Goal: Navigation & Orientation: Find specific page/section

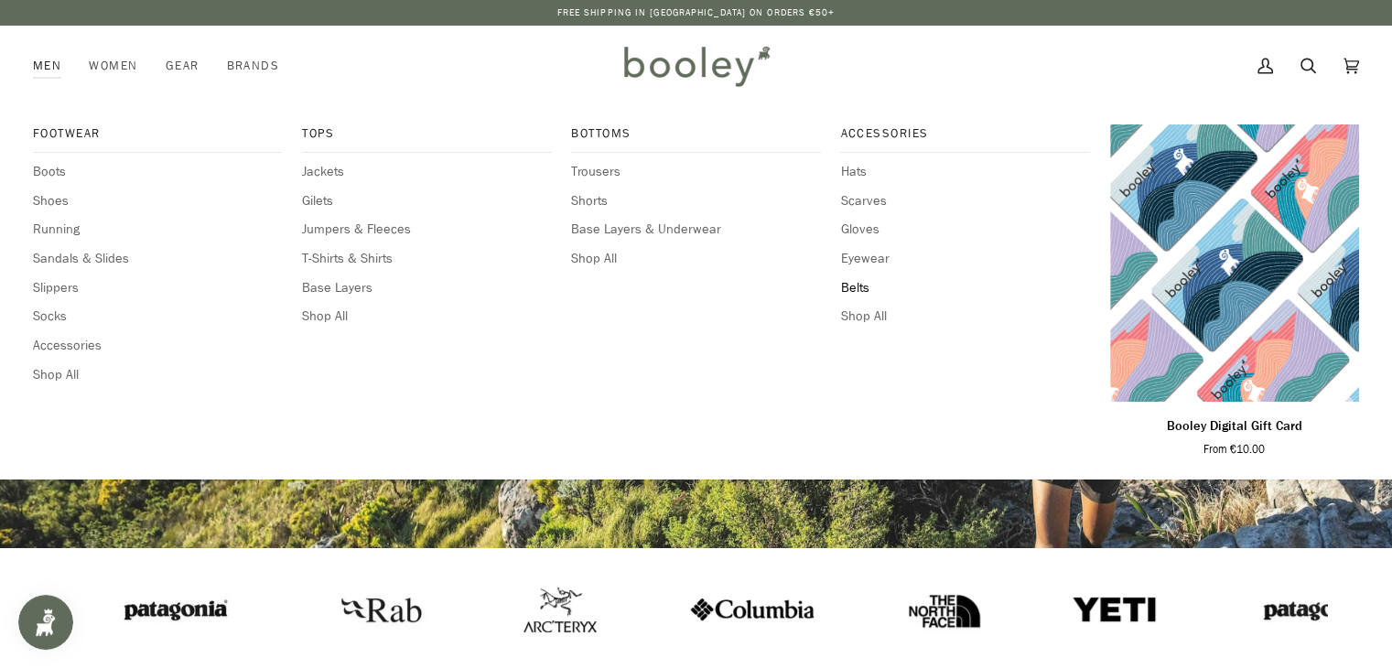
click at [853, 285] on span "Belts" at bounding box center [964, 288] width 249 height 20
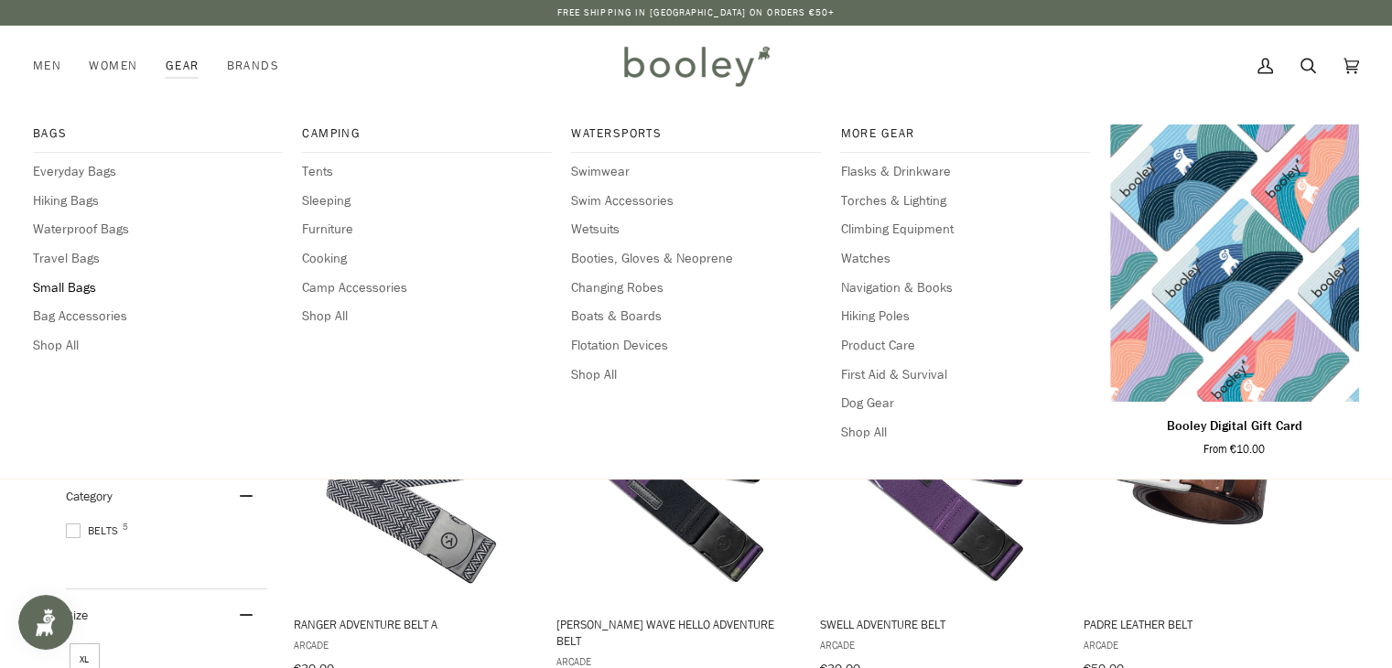
click at [79, 284] on span "Small Bags" at bounding box center [157, 288] width 249 height 20
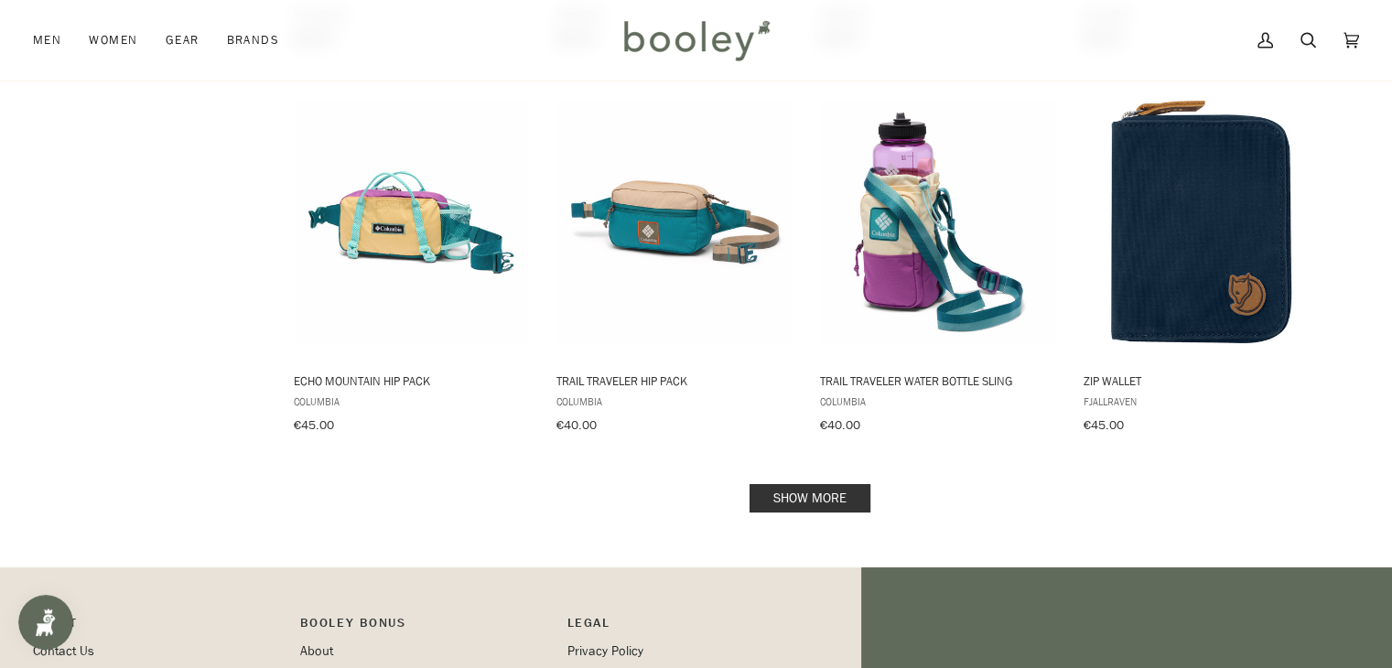
scroll to position [1831, 0]
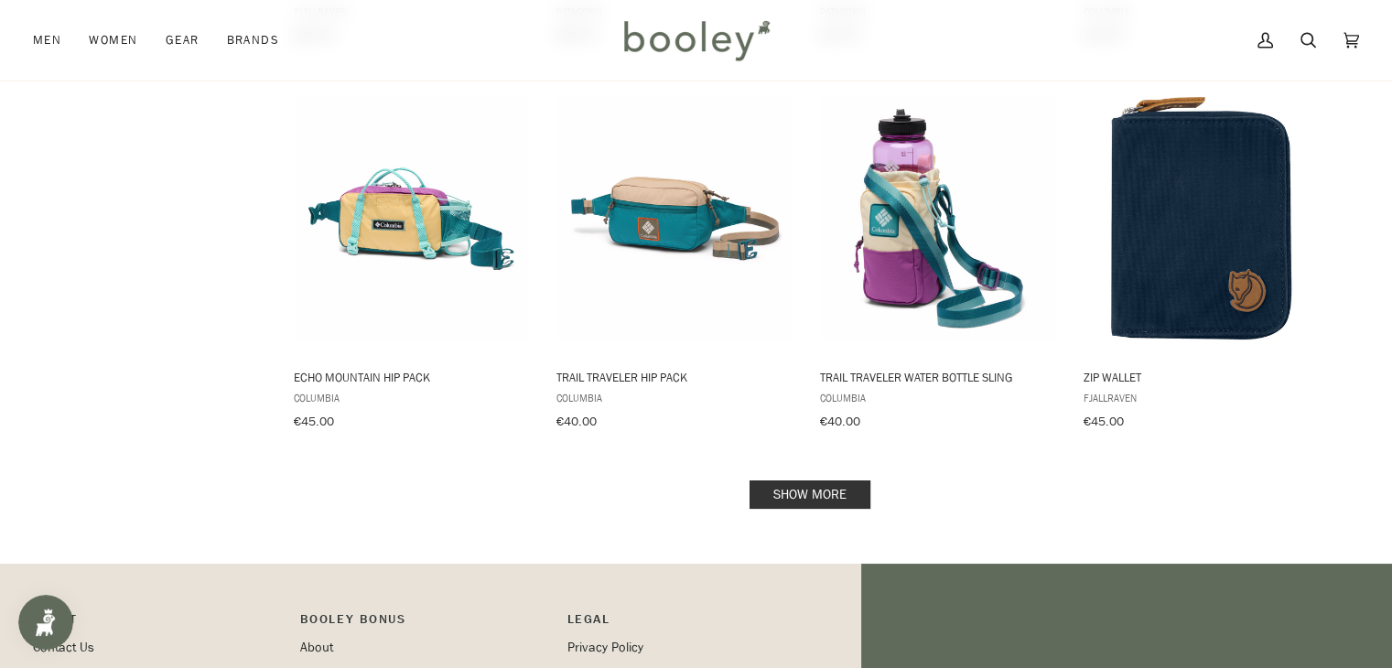
click at [806, 481] on link "Show more" at bounding box center [810, 495] width 121 height 28
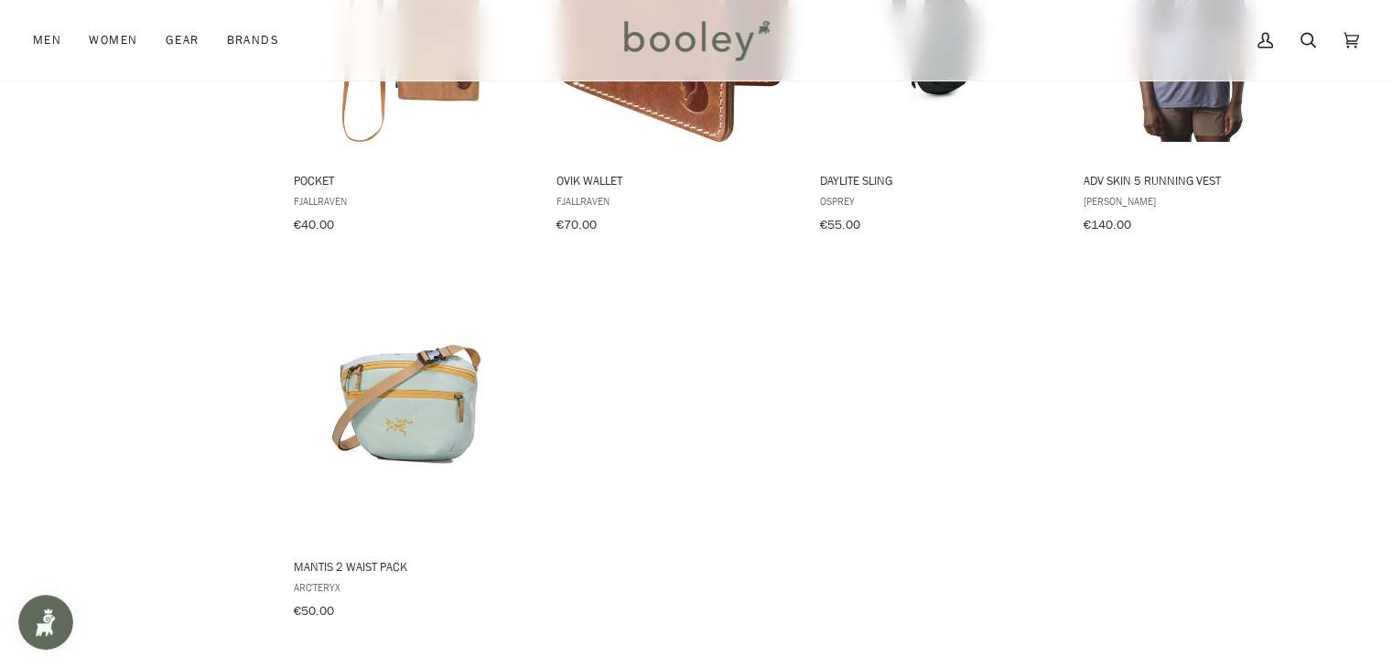
scroll to position [2417, 0]
